Goal: Transaction & Acquisition: Book appointment/travel/reservation

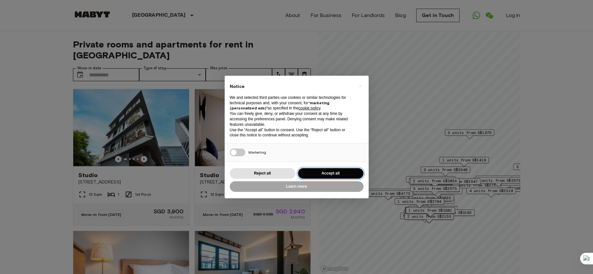
click at [328, 174] on button "Accept all" at bounding box center [331, 173] width 66 height 11
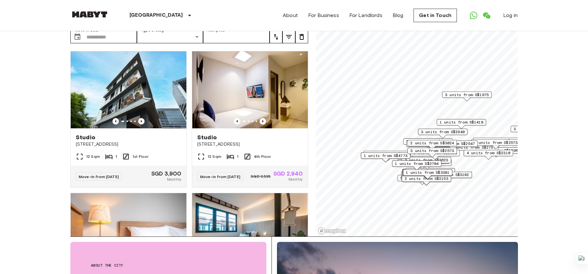
scroll to position [37, 0]
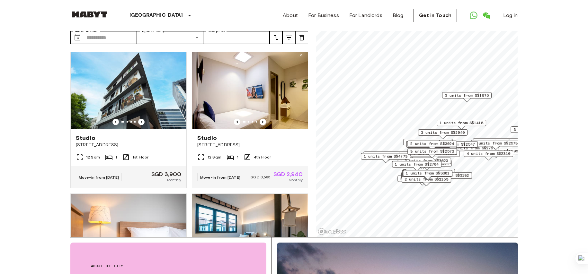
click at [444, 151] on span "3 units from S$2573" at bounding box center [432, 152] width 44 height 6
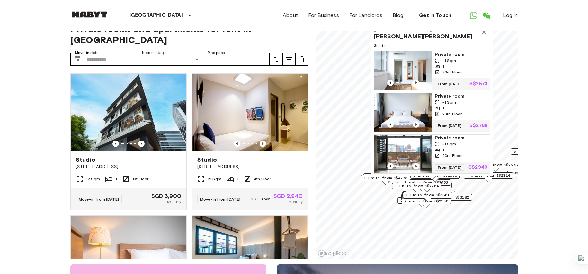
scroll to position [0, 0]
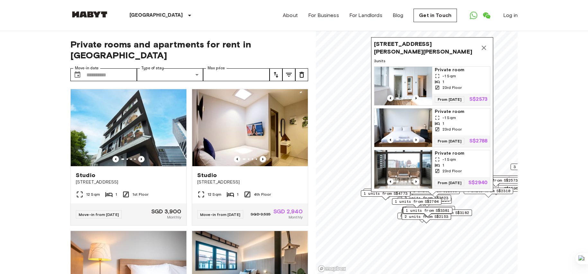
click at [486, 44] on icon "Map marker" at bounding box center [484, 48] width 8 height 8
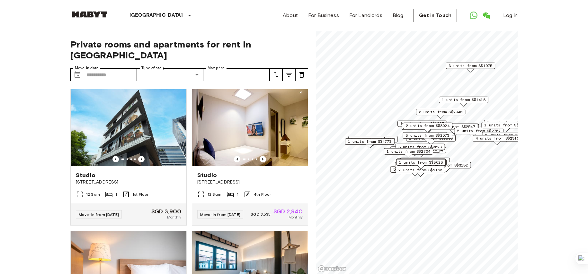
scroll to position [4, 0]
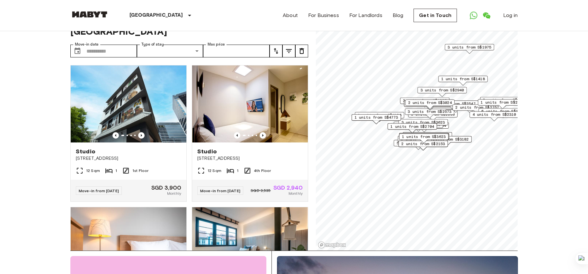
scroll to position [52, 0]
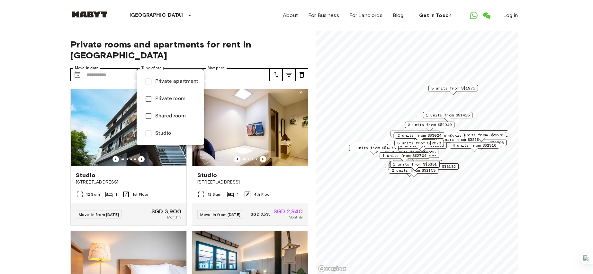
click at [189, 81] on span "Private apartment" at bounding box center [176, 82] width 43 height 8
type input "**********"
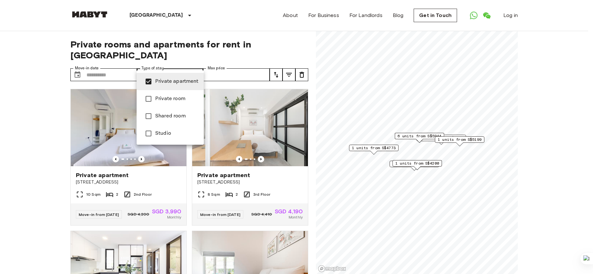
click at [228, 33] on div at bounding box center [296, 137] width 593 height 274
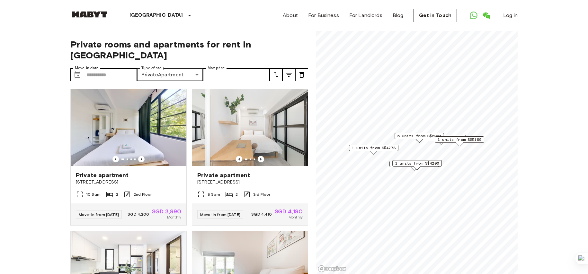
click at [289, 68] on button "tune" at bounding box center [288, 74] width 13 height 13
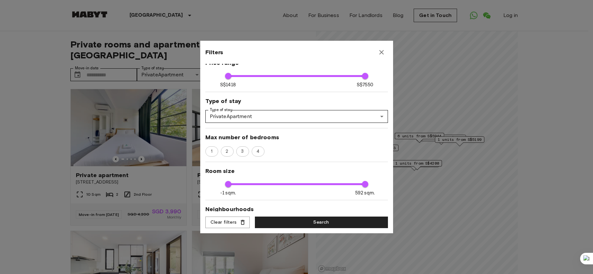
scroll to position [42, 0]
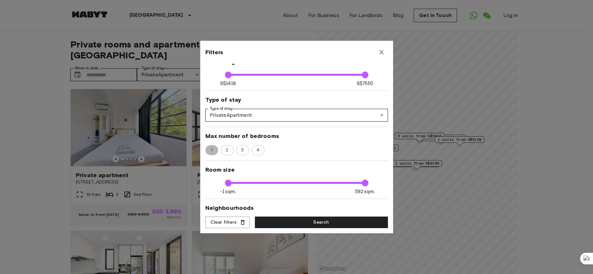
click at [212, 152] on span "1" at bounding box center [211, 150] width 9 height 6
type input "****"
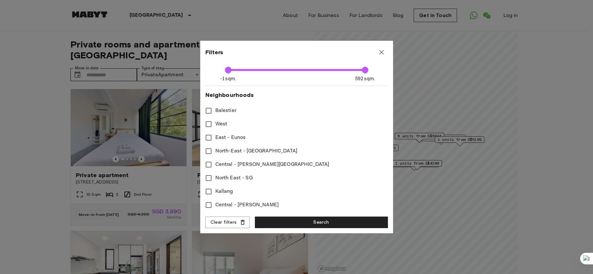
scroll to position [157, 0]
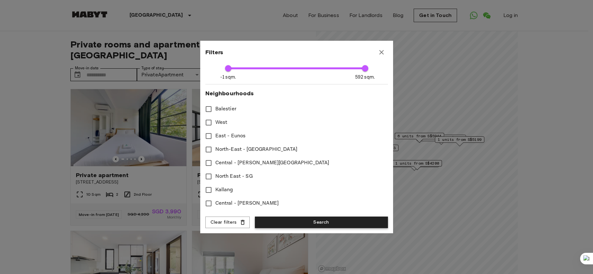
click at [299, 224] on button "Search" at bounding box center [321, 223] width 133 height 12
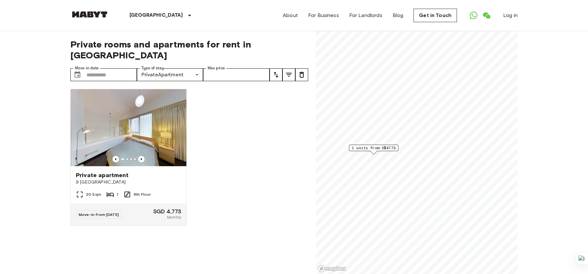
click at [288, 71] on icon "tune" at bounding box center [289, 75] width 8 height 8
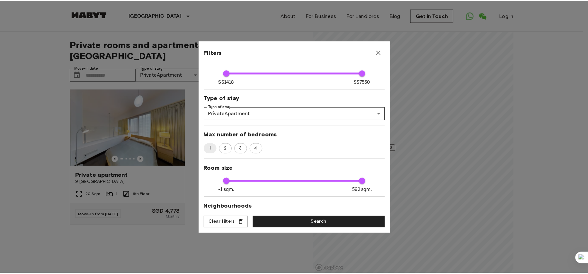
scroll to position [51, 0]
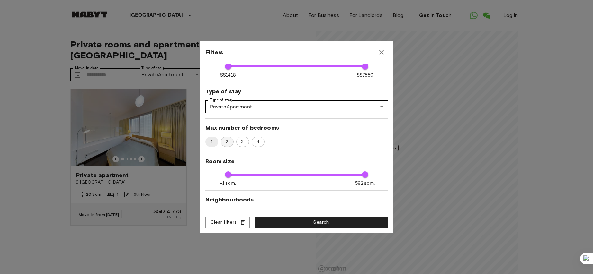
click at [227, 144] on span "2" at bounding box center [227, 142] width 10 height 6
type input "****"
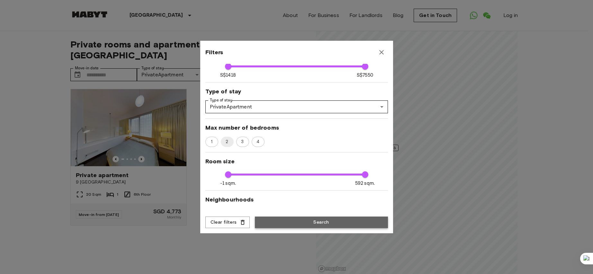
click at [303, 224] on button "Search" at bounding box center [321, 223] width 133 height 12
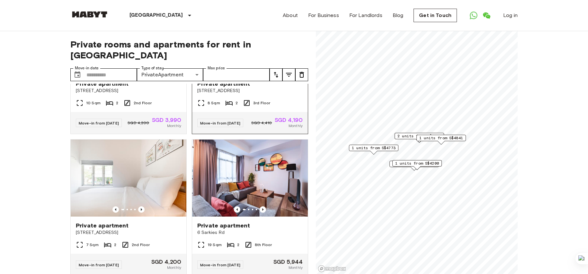
scroll to position [95, 0]
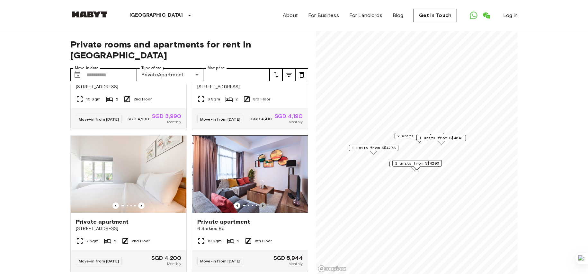
click at [260, 203] on icon "Previous image" at bounding box center [263, 206] width 6 height 6
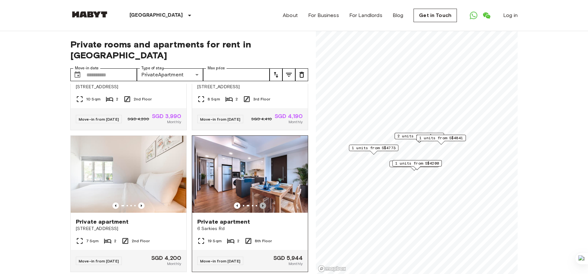
click at [260, 203] on icon "Previous image" at bounding box center [263, 206] width 6 height 6
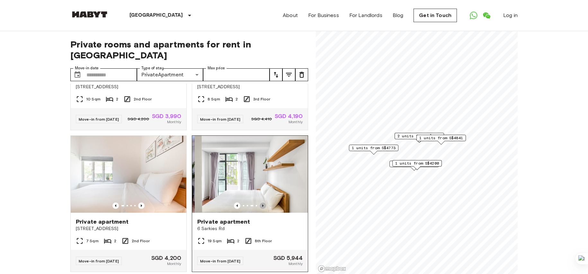
click at [260, 203] on icon "Previous image" at bounding box center [263, 206] width 6 height 6
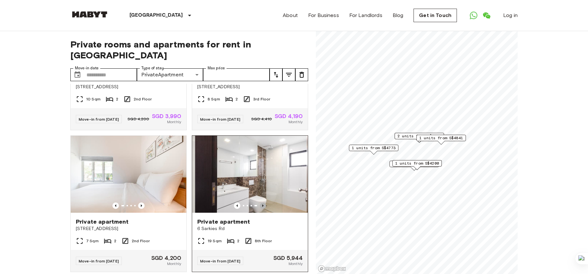
click at [260, 203] on icon "Previous image" at bounding box center [263, 206] width 6 height 6
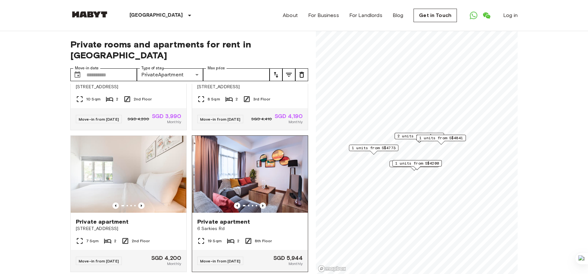
click at [260, 203] on icon "Previous image" at bounding box center [263, 206] width 6 height 6
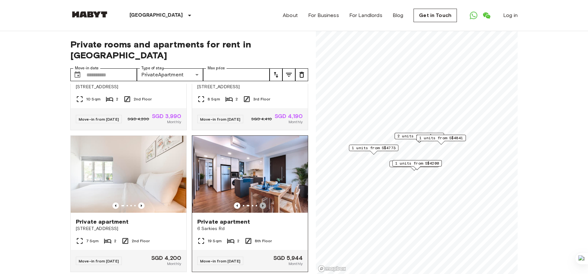
click at [260, 203] on icon "Previous image" at bounding box center [263, 206] width 6 height 6
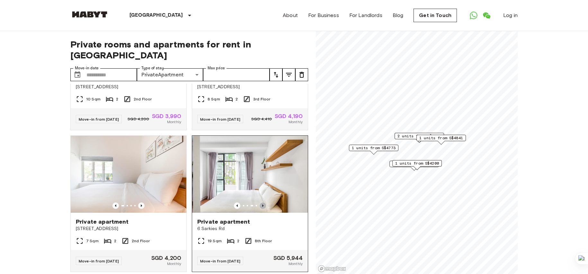
click at [260, 203] on icon "Previous image" at bounding box center [263, 206] width 6 height 6
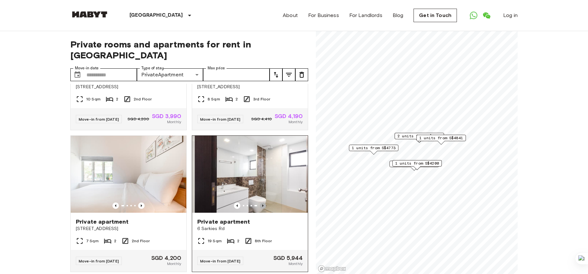
click at [260, 203] on icon "Previous image" at bounding box center [263, 206] width 6 height 6
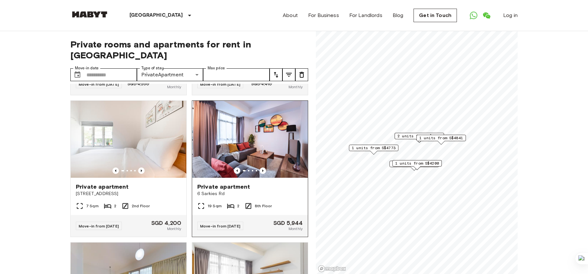
scroll to position [131, 0]
